Goal: Find specific page/section: Find specific page/section

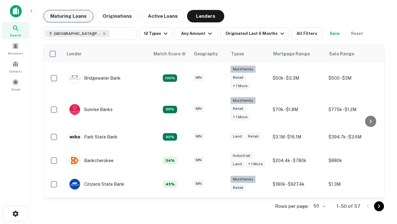
click at [68, 16] on button "Maturing Loans" at bounding box center [68, 16] width 50 height 12
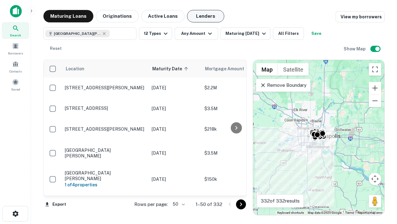
click at [206, 16] on button "Lenders" at bounding box center [205, 16] width 37 height 12
